Goal: Navigation & Orientation: Find specific page/section

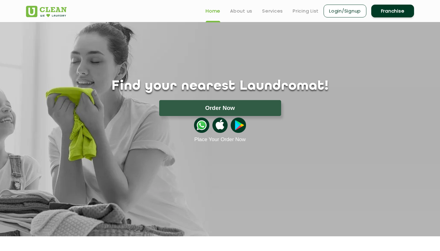
click at [346, 9] on link "Login/Signup" at bounding box center [345, 11] width 43 height 13
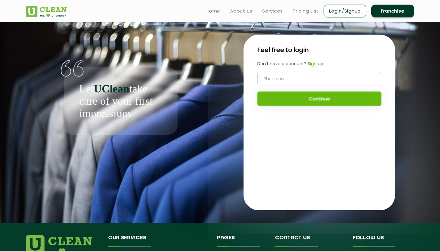
click at [307, 84] on input "tel" at bounding box center [319, 79] width 124 height 14
type input "7024953737"
click at [315, 99] on button "Continue" at bounding box center [319, 98] width 124 height 14
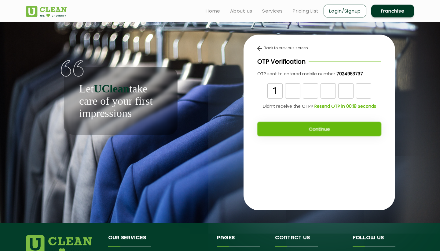
type input "1"
type input "2"
type input "4"
type input "0"
type input "3"
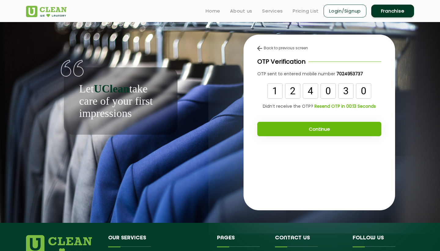
type input "0"
click at [319, 131] on button "Continue" at bounding box center [319, 129] width 124 height 14
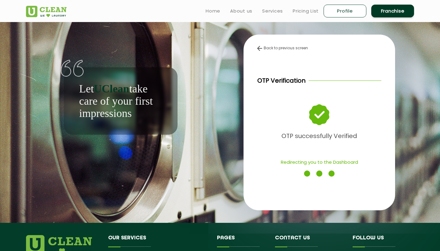
click at [343, 12] on link "Profile" at bounding box center [345, 11] width 43 height 13
select select
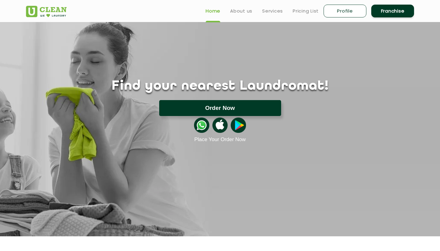
click at [216, 108] on button "Order Now" at bounding box center [220, 108] width 122 height 16
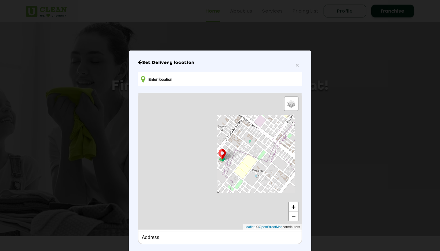
click at [174, 81] on input "text" at bounding box center [220, 79] width 164 height 14
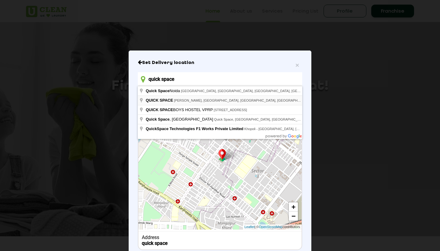
type input "[STREET_ADDRESS][PERSON_NAME]"
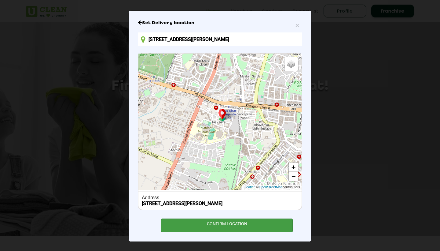
scroll to position [45, 0]
click at [252, 223] on div "CONFIRM LOCATION" at bounding box center [227, 225] width 132 height 14
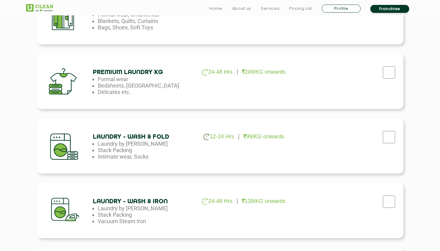
scroll to position [255, 0]
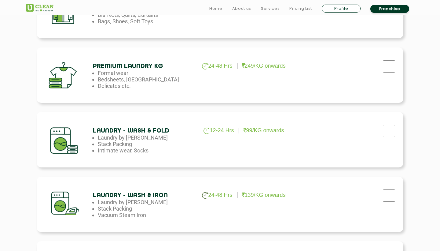
click at [385, 194] on input "checkbox" at bounding box center [388, 195] width 15 height 12
checkbox input "true"
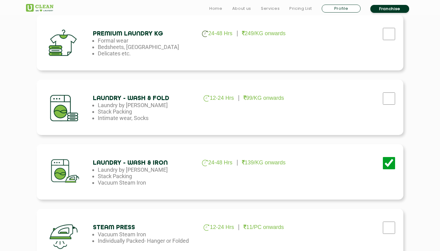
scroll to position [362, 0]
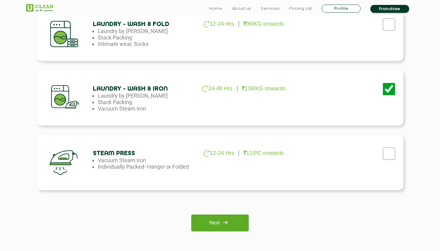
click at [233, 228] on link "Next" at bounding box center [219, 222] width 57 height 17
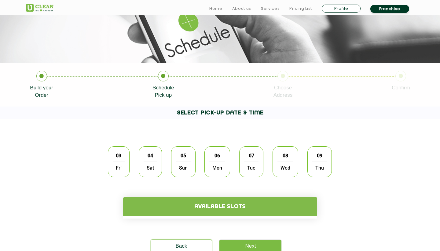
scroll to position [86, 0]
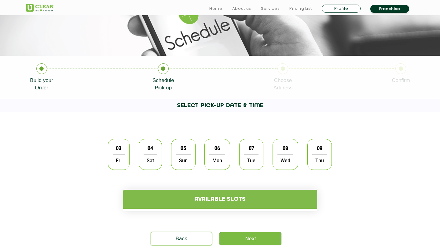
click at [118, 155] on span "Fri" at bounding box center [119, 160] width 12 height 12
click at [179, 201] on h4 "Available slots" at bounding box center [220, 198] width 194 height 19
click at [153, 155] on span "Sat" at bounding box center [150, 160] width 13 height 12
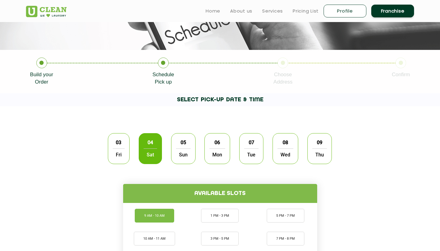
scroll to position [72, 0]
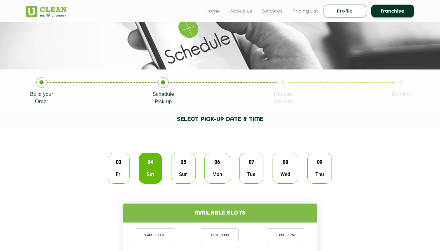
click at [43, 83] on icon at bounding box center [41, 82] width 11 height 11
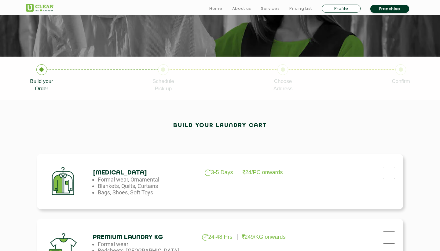
scroll to position [121, 0]
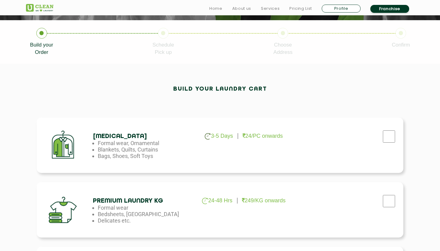
click at [384, 136] on input "checkbox" at bounding box center [388, 136] width 15 height 12
checkbox input "true"
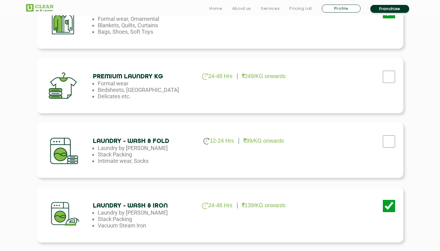
scroll to position [272, 0]
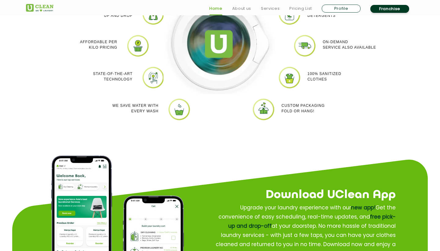
scroll to position [637, 0]
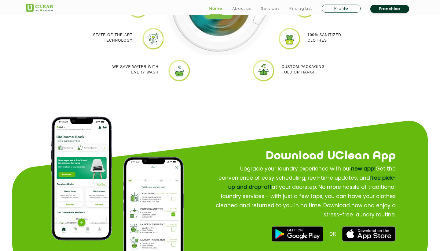
click at [397, 9] on link "Franchise" at bounding box center [389, 9] width 39 height 8
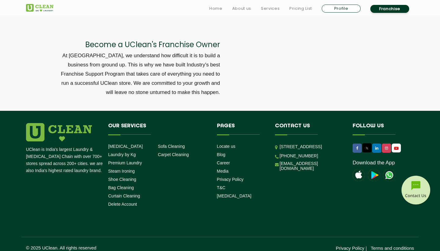
scroll to position [2062, 0]
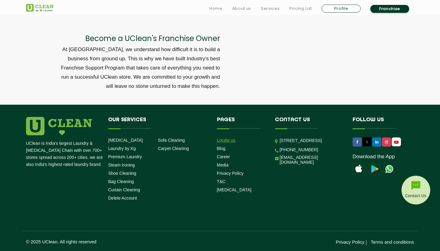
click at [230, 140] on link "Locate us" at bounding box center [226, 140] width 19 height 5
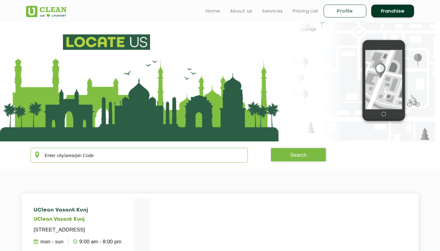
click at [171, 159] on input "text" at bounding box center [139, 155] width 217 height 15
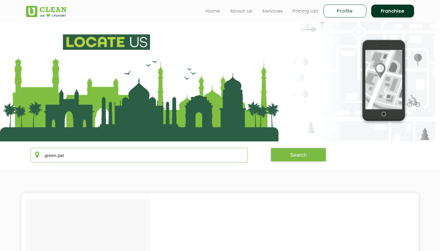
type input "[GEOGRAPHIC_DATA]"
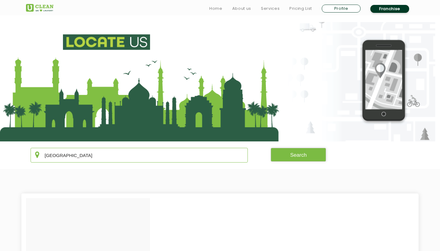
scroll to position [75, 0]
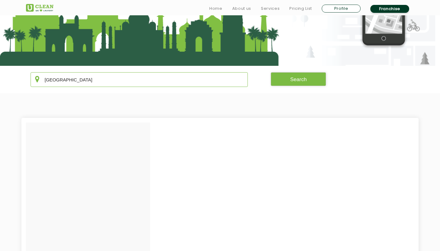
click at [88, 82] on input "green park" at bounding box center [139, 79] width 217 height 15
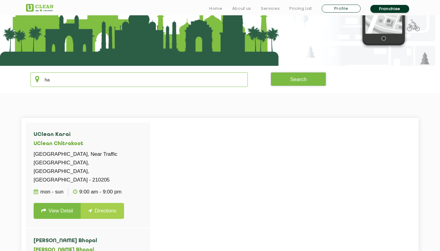
type input "h"
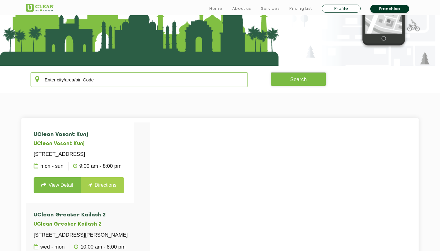
paste input "Ashirwad Complex, G6, D1, Green Park, New Delhi, Delhi 110016"
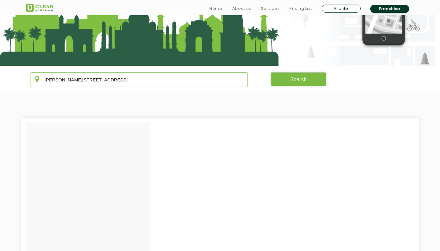
drag, startPoint x: 163, startPoint y: 80, endPoint x: 26, endPoint y: 80, distance: 137.8
click at [26, 80] on div "Ashirwad Complex, G6, D1, Green Park, New Delhi, Delhi 110016 Search" at bounding box center [219, 79] width 397 height 15
click at [311, 77] on button "Search" at bounding box center [299, 79] width 56 height 14
click at [147, 83] on input "110016" at bounding box center [139, 79] width 217 height 15
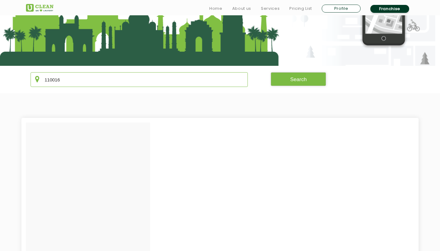
click at [147, 83] on input "110016" at bounding box center [139, 79] width 217 height 15
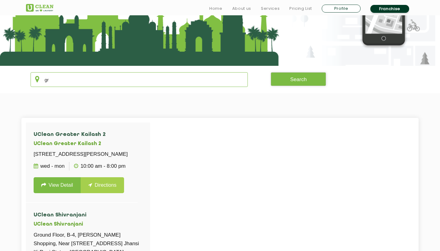
type input "g"
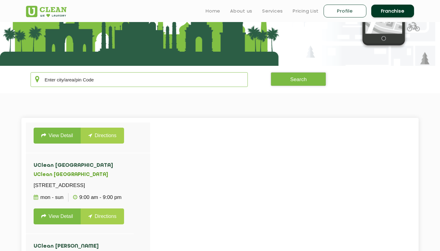
scroll to position [584, 0]
click at [101, 79] on input "text" at bounding box center [139, 79] width 217 height 15
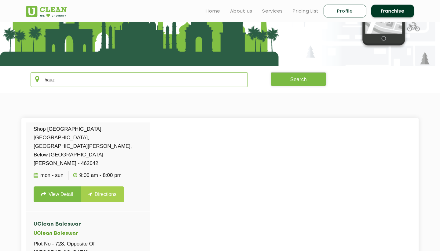
scroll to position [0, 0]
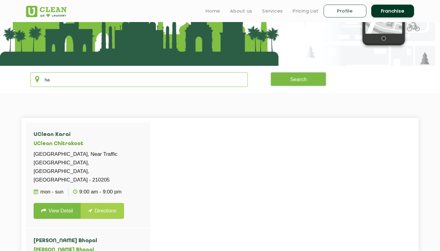
type input "h"
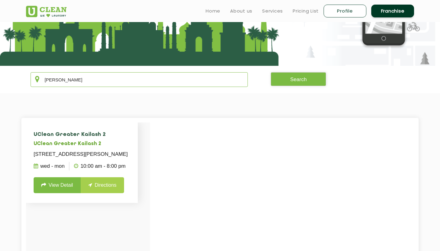
type input "kail"
click at [59, 193] on link "View Detail" at bounding box center [57, 185] width 47 height 16
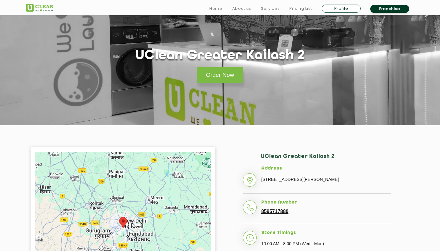
scroll to position [77, 0]
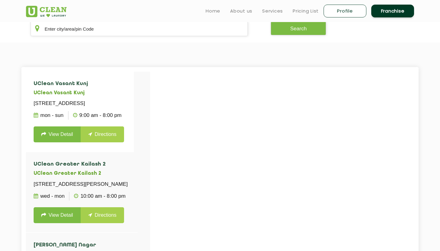
scroll to position [75, 0]
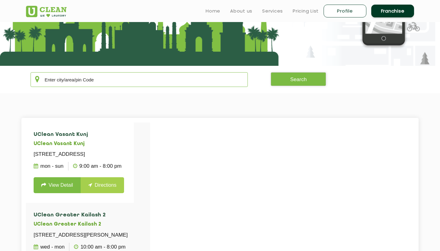
click at [111, 79] on input "text" at bounding box center [139, 79] width 217 height 15
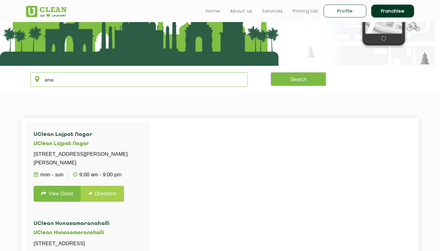
type input "amar"
click at [62, 81] on input "amar" at bounding box center [139, 79] width 217 height 15
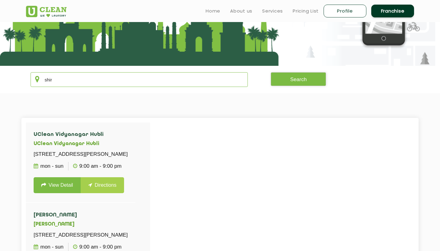
drag, startPoint x: 128, startPoint y: 79, endPoint x: 79, endPoint y: 83, distance: 49.1
click at [79, 83] on input "shir" at bounding box center [139, 79] width 217 height 15
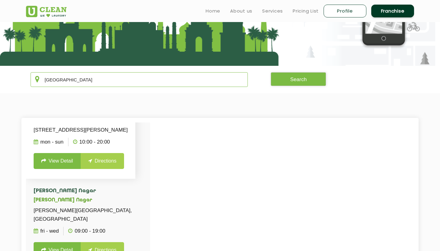
scroll to position [1337, 0]
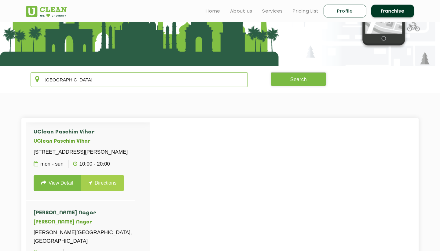
type input "delhi"
click at [55, 110] on link "View Detail" at bounding box center [57, 102] width 47 height 16
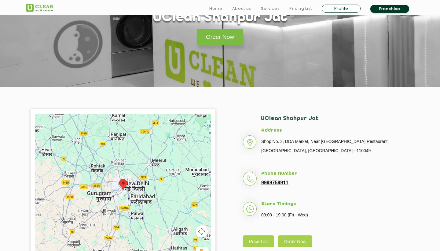
scroll to position [78, 0]
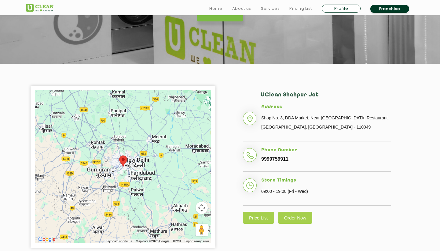
click at [291, 159] on li "Phone Number 9999759911" at bounding box center [317, 159] width 148 height 24
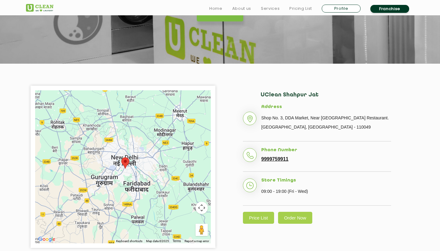
drag, startPoint x: 114, startPoint y: 193, endPoint x: 129, endPoint y: 175, distance: 23.2
click at [129, 175] on div at bounding box center [123, 166] width 176 height 153
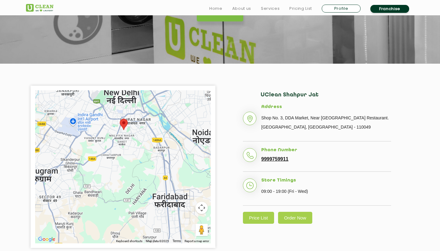
drag, startPoint x: 128, startPoint y: 137, endPoint x: 128, endPoint y: 149, distance: 12.8
click at [128, 149] on div at bounding box center [123, 166] width 176 height 153
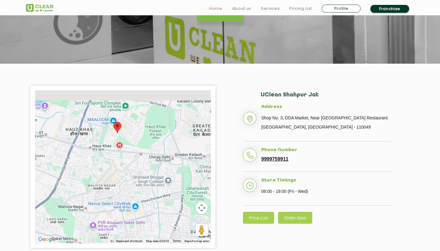
drag, startPoint x: 112, startPoint y: 109, endPoint x: 141, endPoint y: 143, distance: 44.2
click at [141, 143] on div at bounding box center [123, 166] width 176 height 153
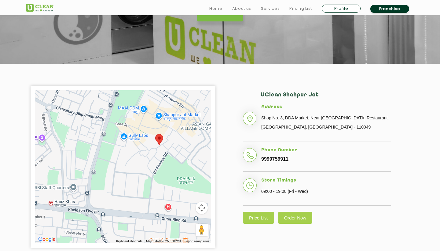
drag, startPoint x: 103, startPoint y: 136, endPoint x: 182, endPoint y: 152, distance: 80.9
click at [182, 152] on div at bounding box center [123, 166] width 176 height 153
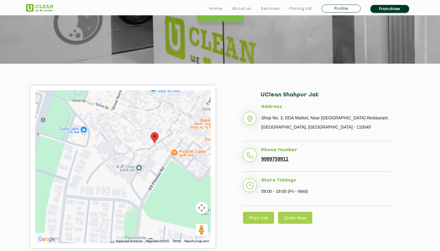
click at [293, 41] on section "UClean Shahpur Jat Order Now" at bounding box center [220, 3] width 440 height 119
